Goal: Obtain resource: Obtain resource

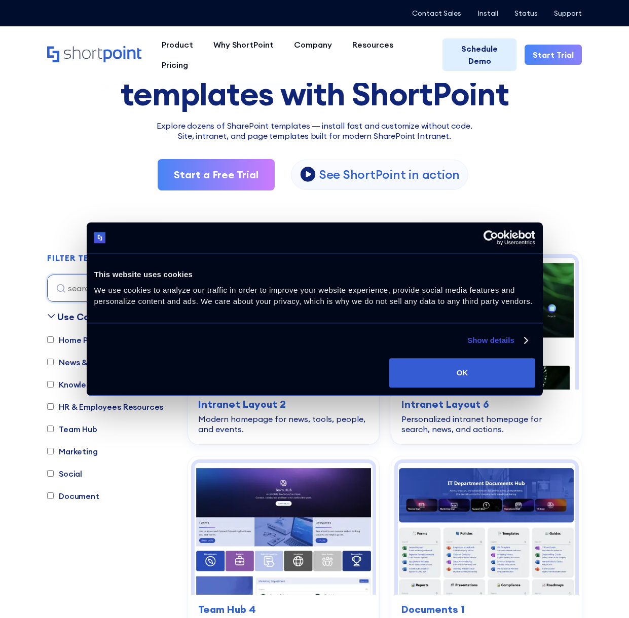
scroll to position [115, 0]
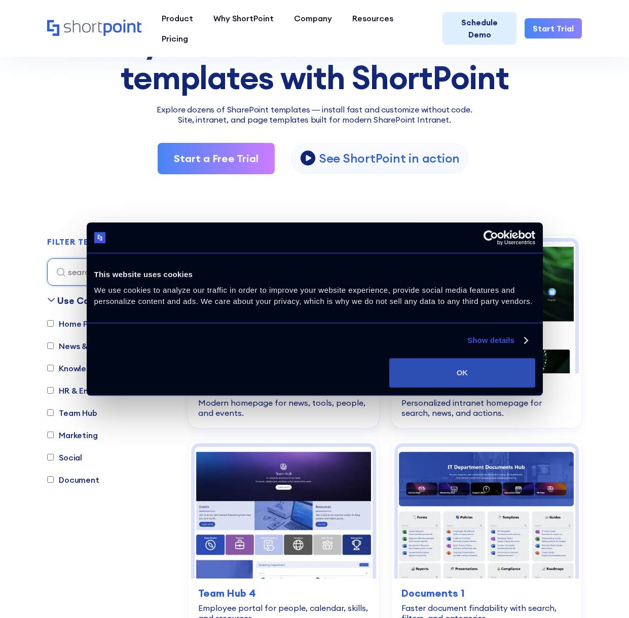
click at [477, 363] on button "OK" at bounding box center [461, 372] width 145 height 29
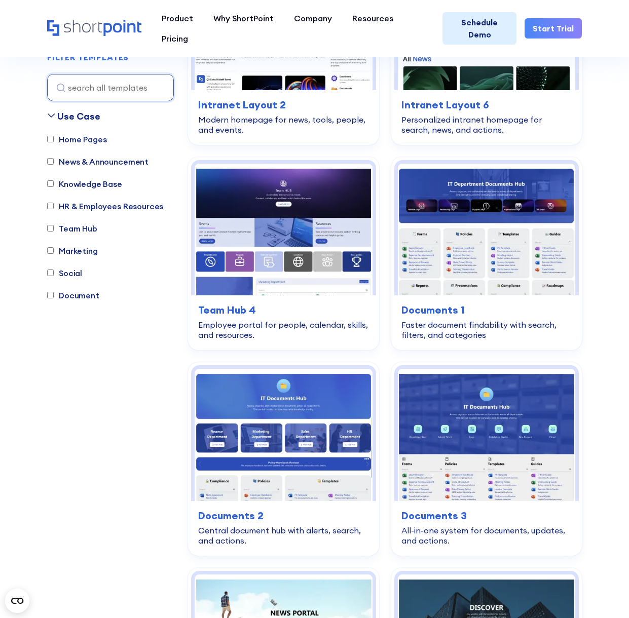
scroll to position [431, 0]
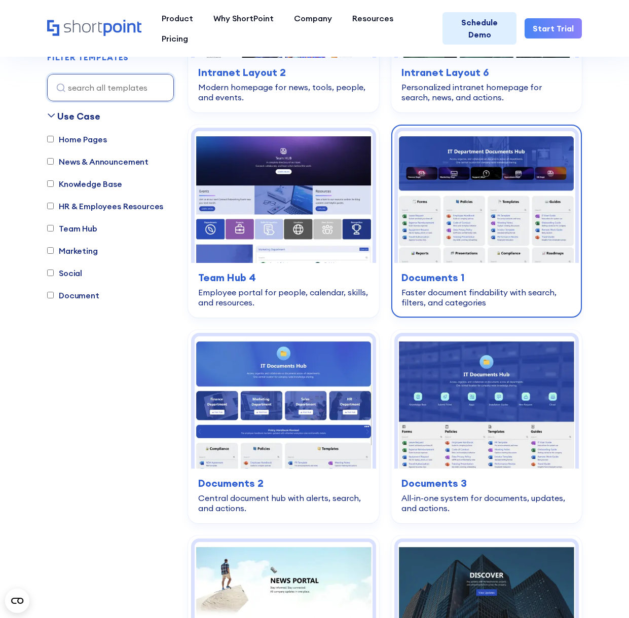
click at [500, 198] on img at bounding box center [486, 197] width 177 height 132
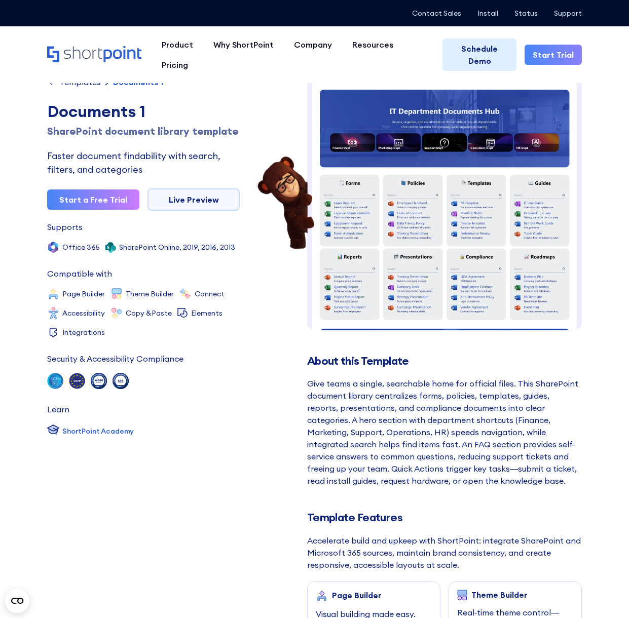
click at [451, 168] on img at bounding box center [444, 335] width 275 height 516
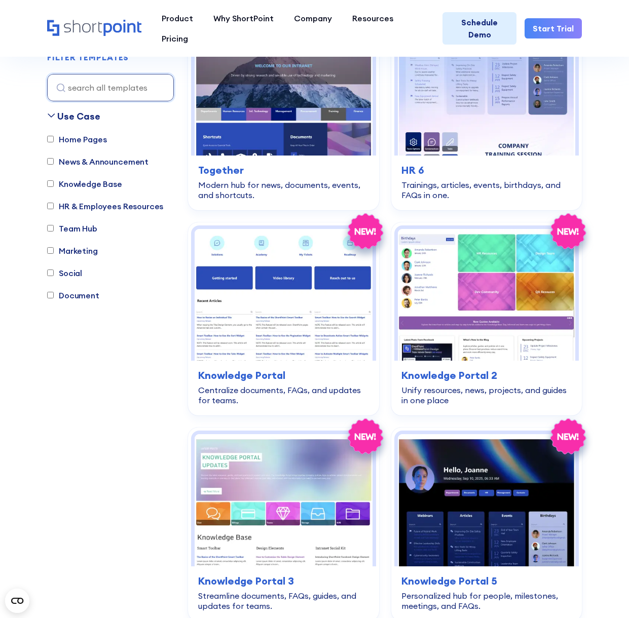
scroll to position [3630, 0]
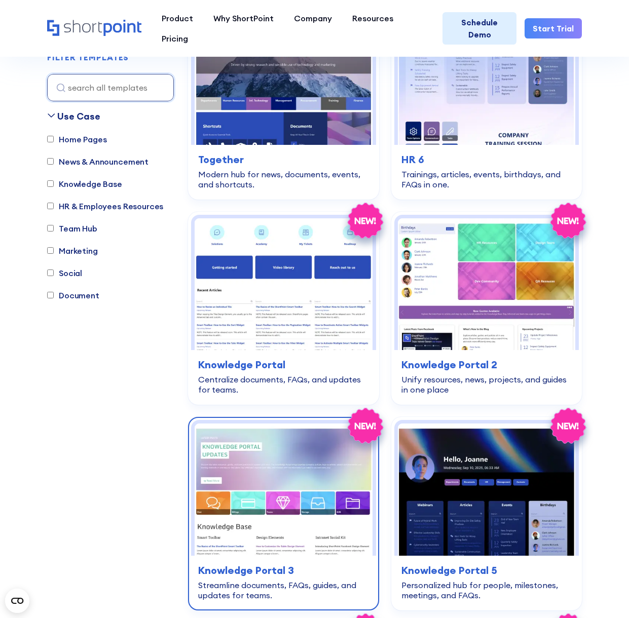
click at [289, 461] on img at bounding box center [283, 490] width 177 height 132
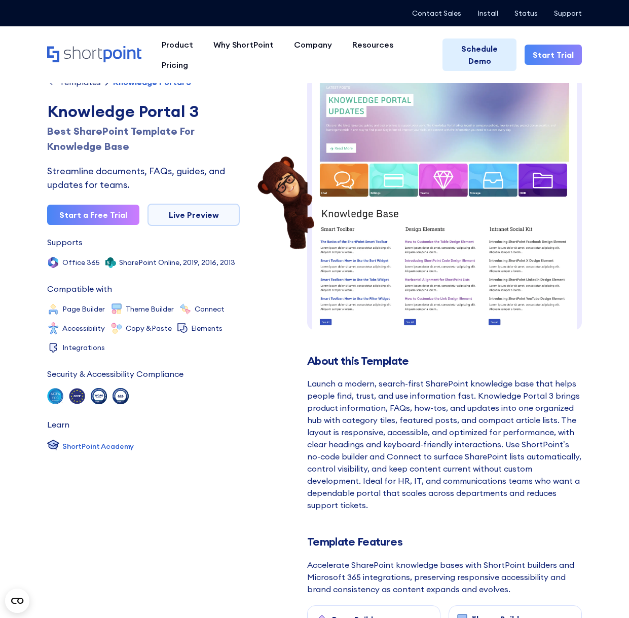
scroll to position [9, 0]
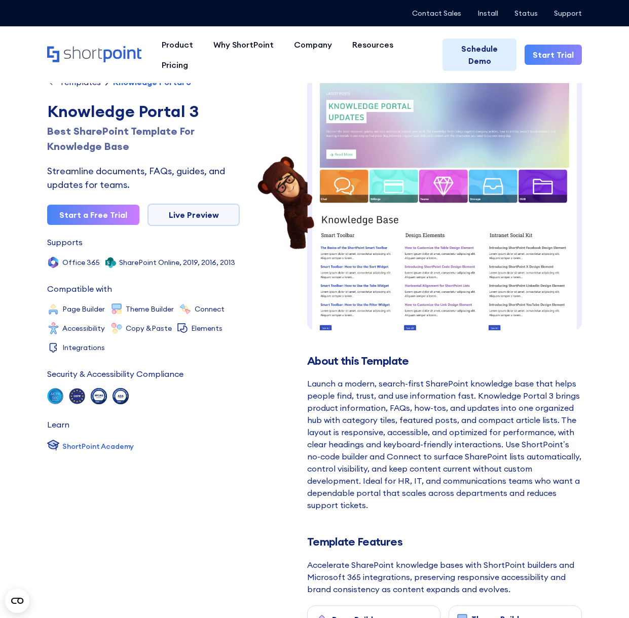
click at [454, 156] on img at bounding box center [444, 298] width 275 height 460
